Goal: Browse casually

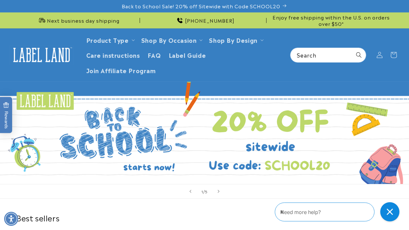
click at [0, 0] on div "Back to School Sale! 20% off Sitewide with Code SCHOOL20" at bounding box center [204, 6] width 409 height 12
